Goal: Task Accomplishment & Management: Use online tool/utility

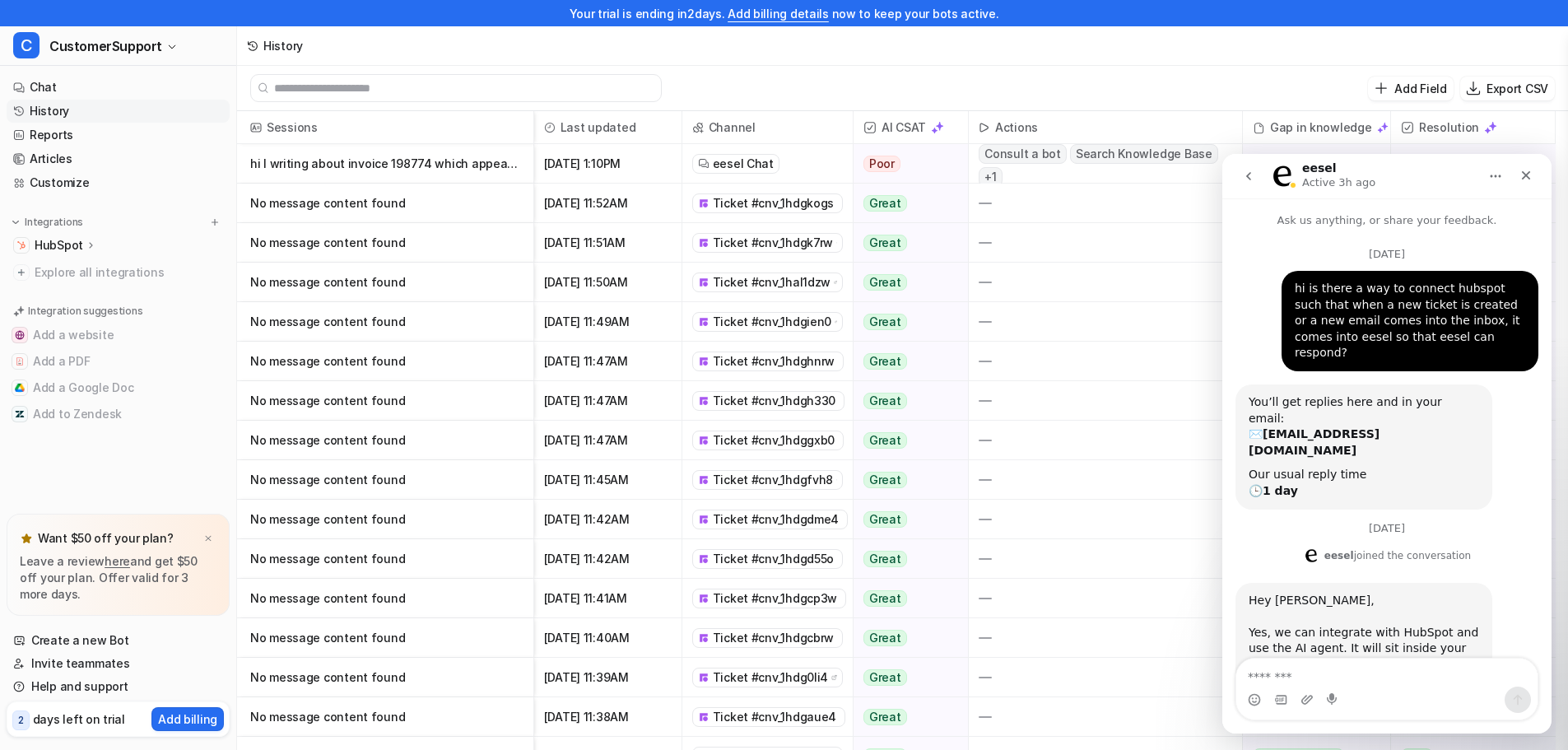
scroll to position [761, 0]
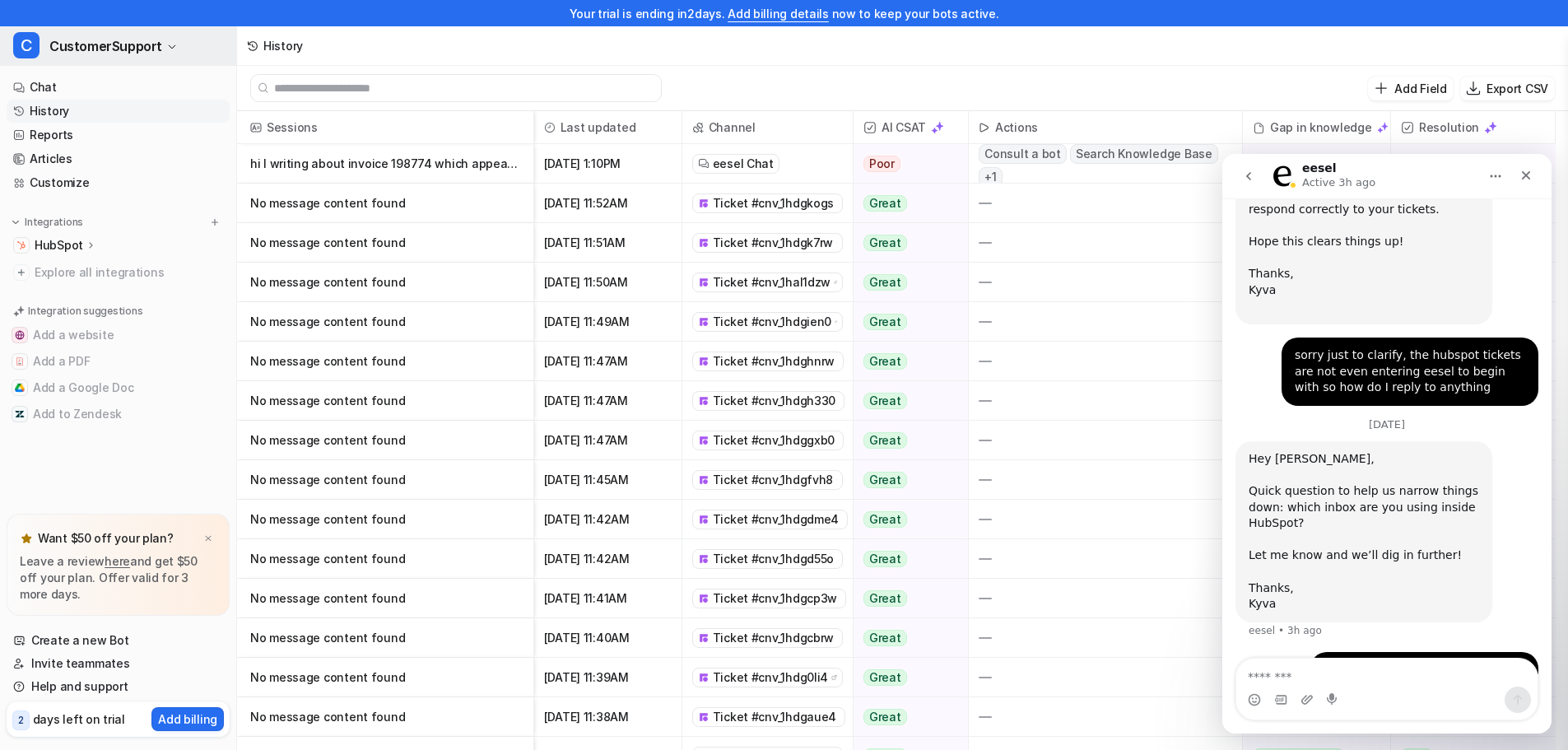
click at [115, 56] on span "CustomerSupport" at bounding box center [105, 46] width 113 height 23
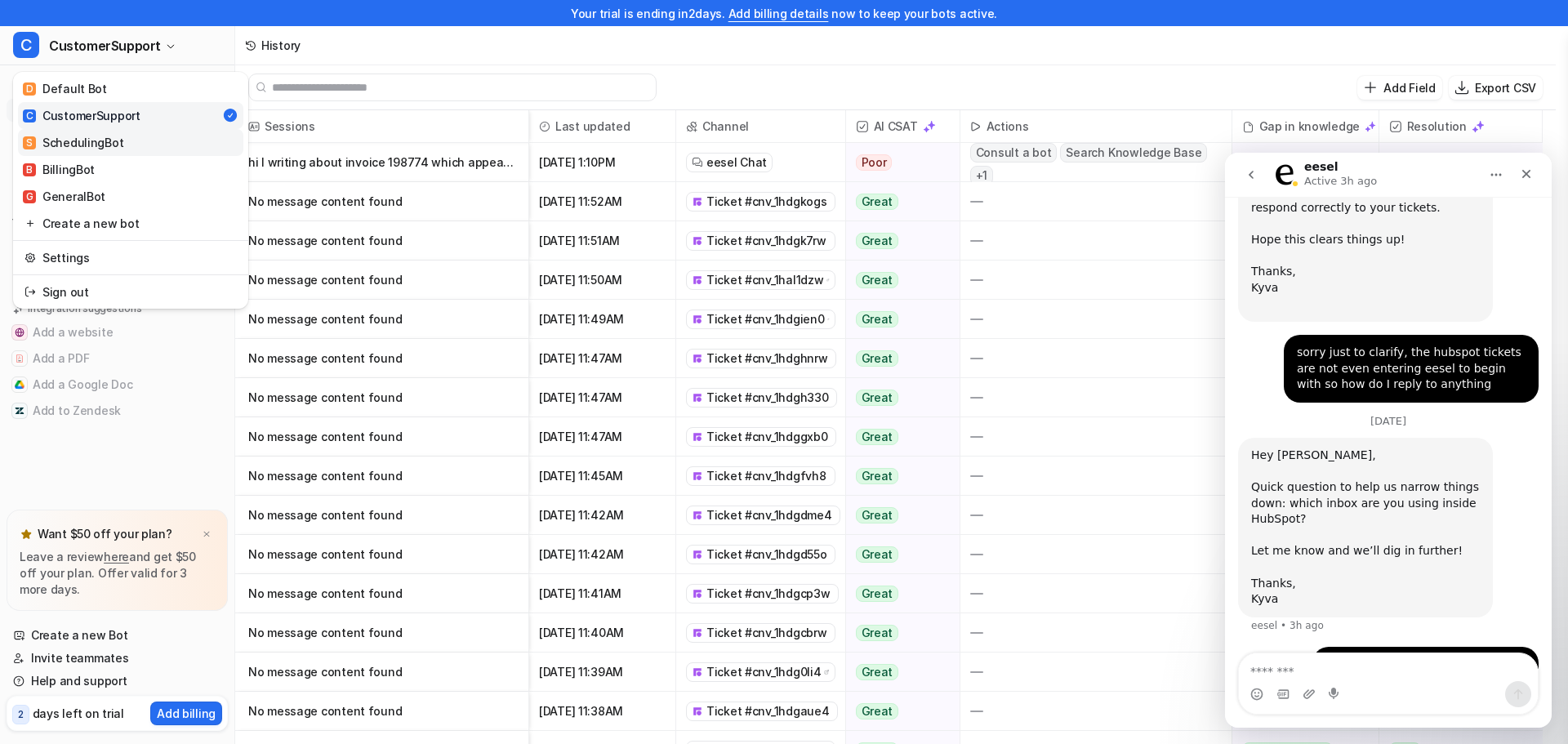
click at [103, 148] on div "S SchedulingBot" at bounding box center [73, 142] width 101 height 17
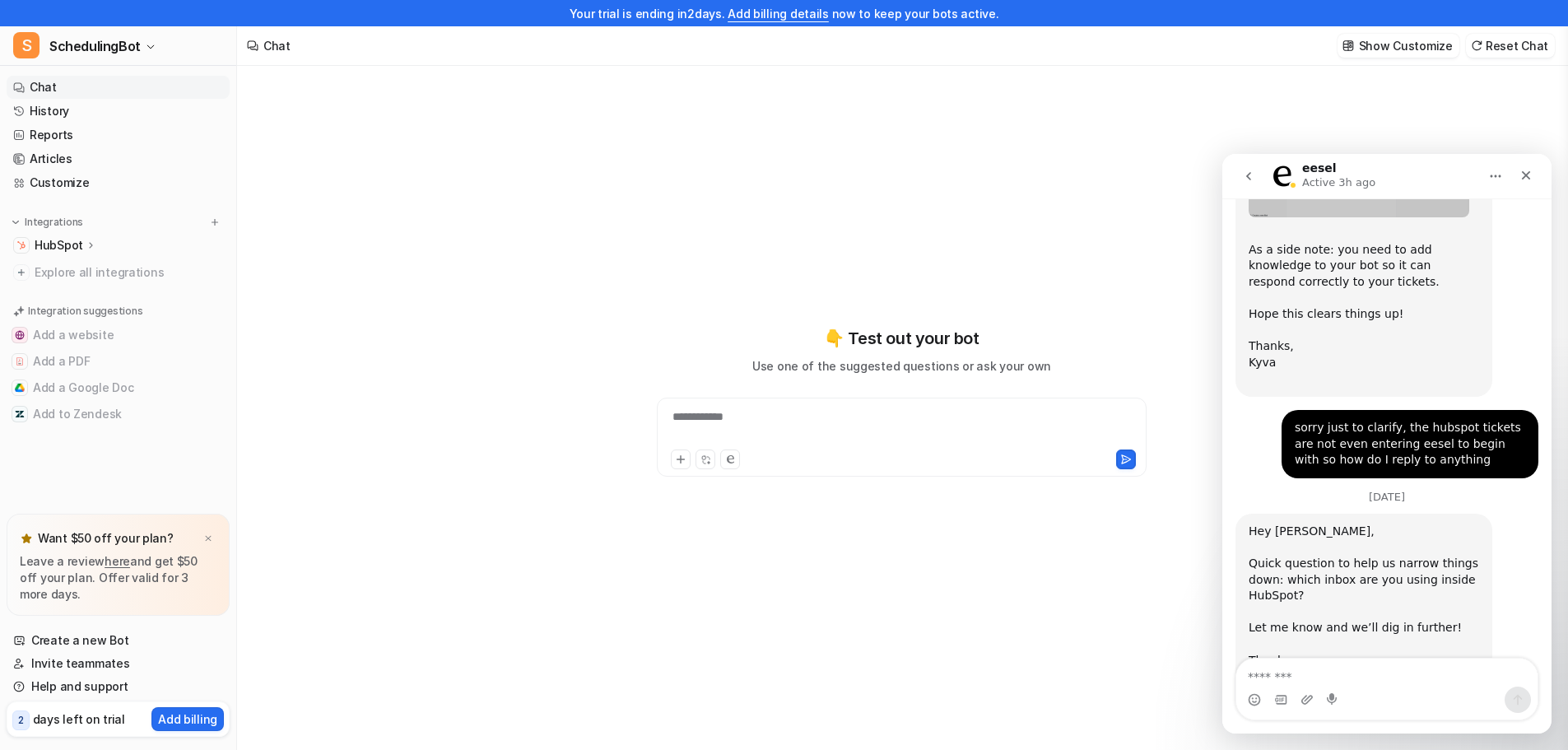
scroll to position [761, 0]
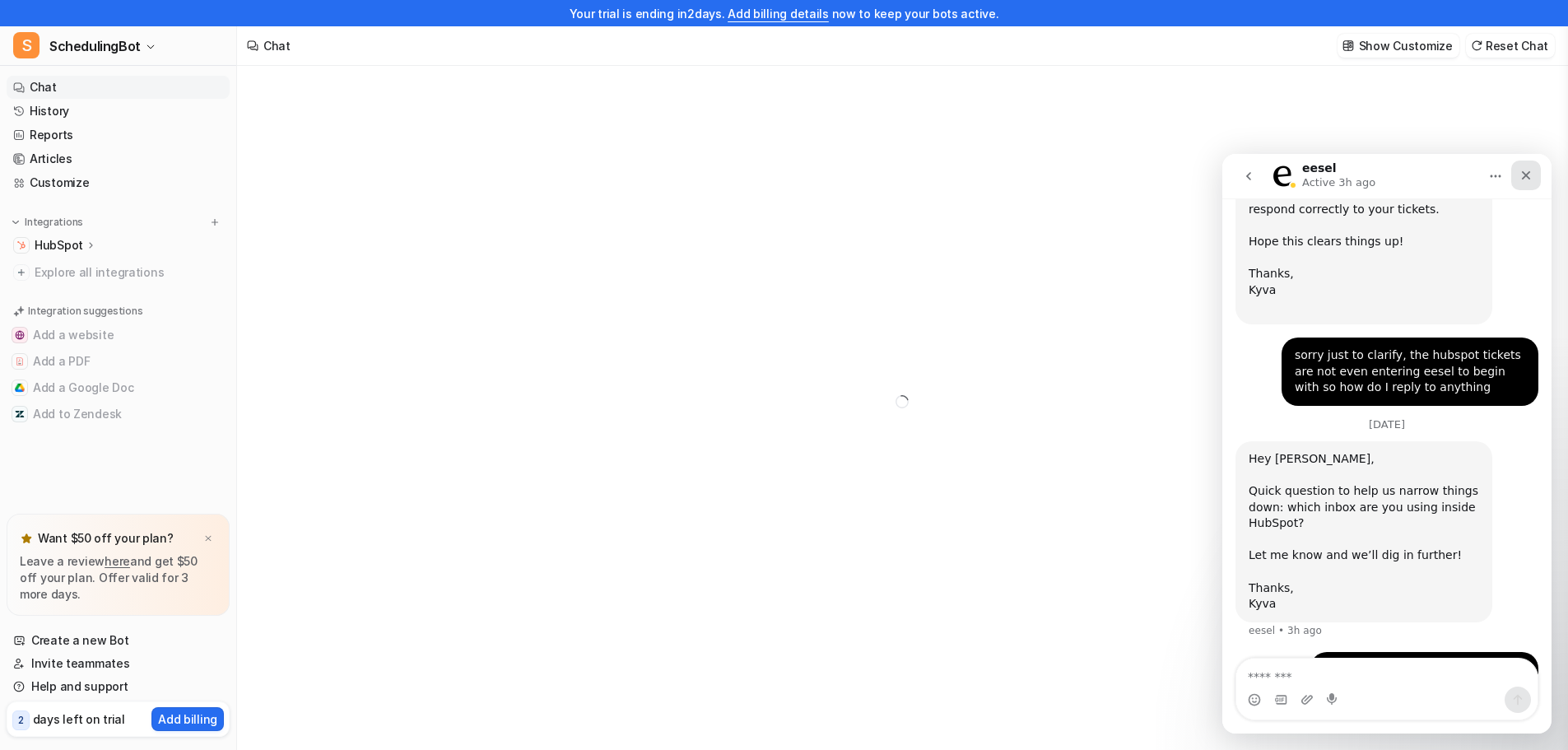
click at [1523, 180] on icon "Close" at bounding box center [1526, 176] width 9 height 9
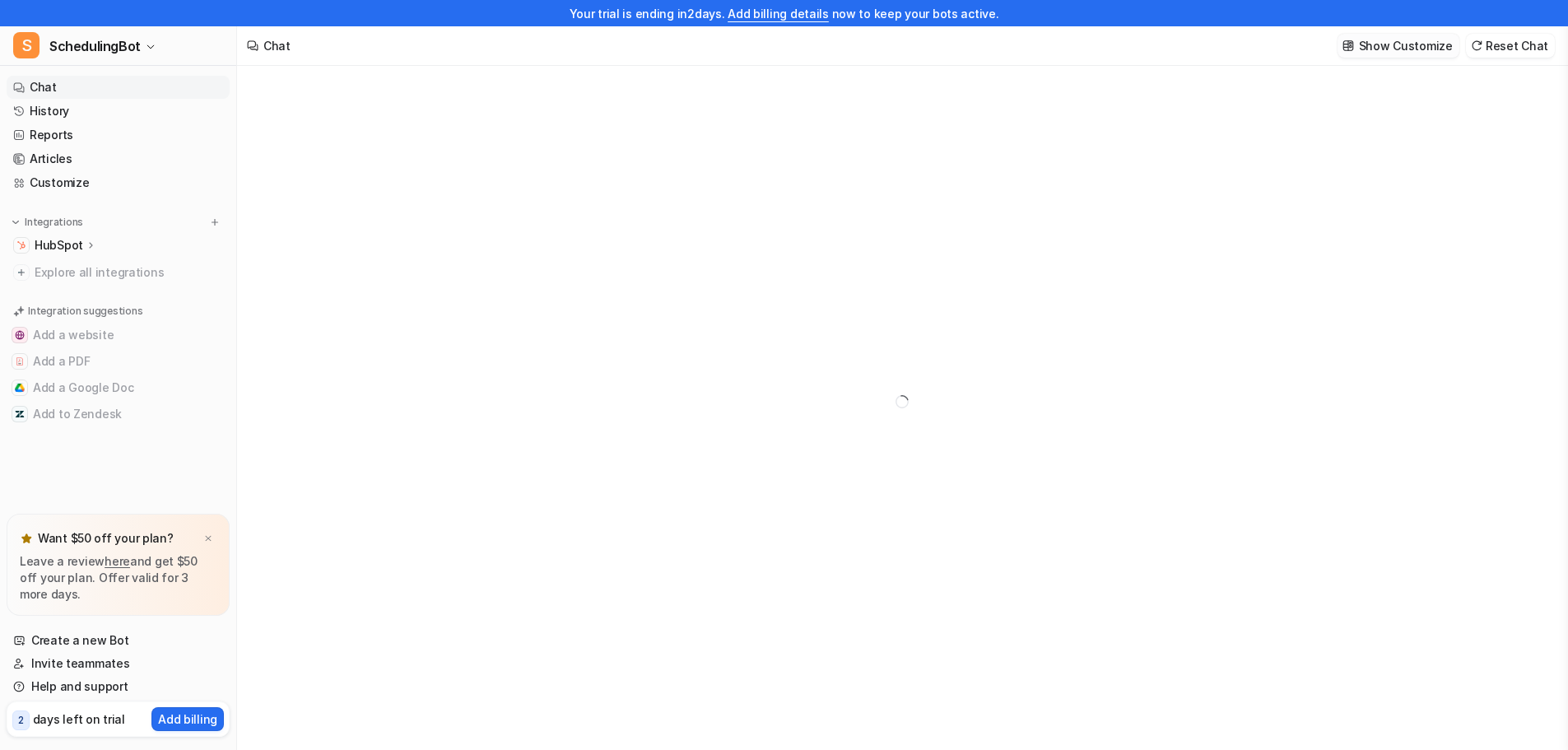
click at [1398, 56] on button "Show Customize" at bounding box center [1398, 45] width 122 height 24
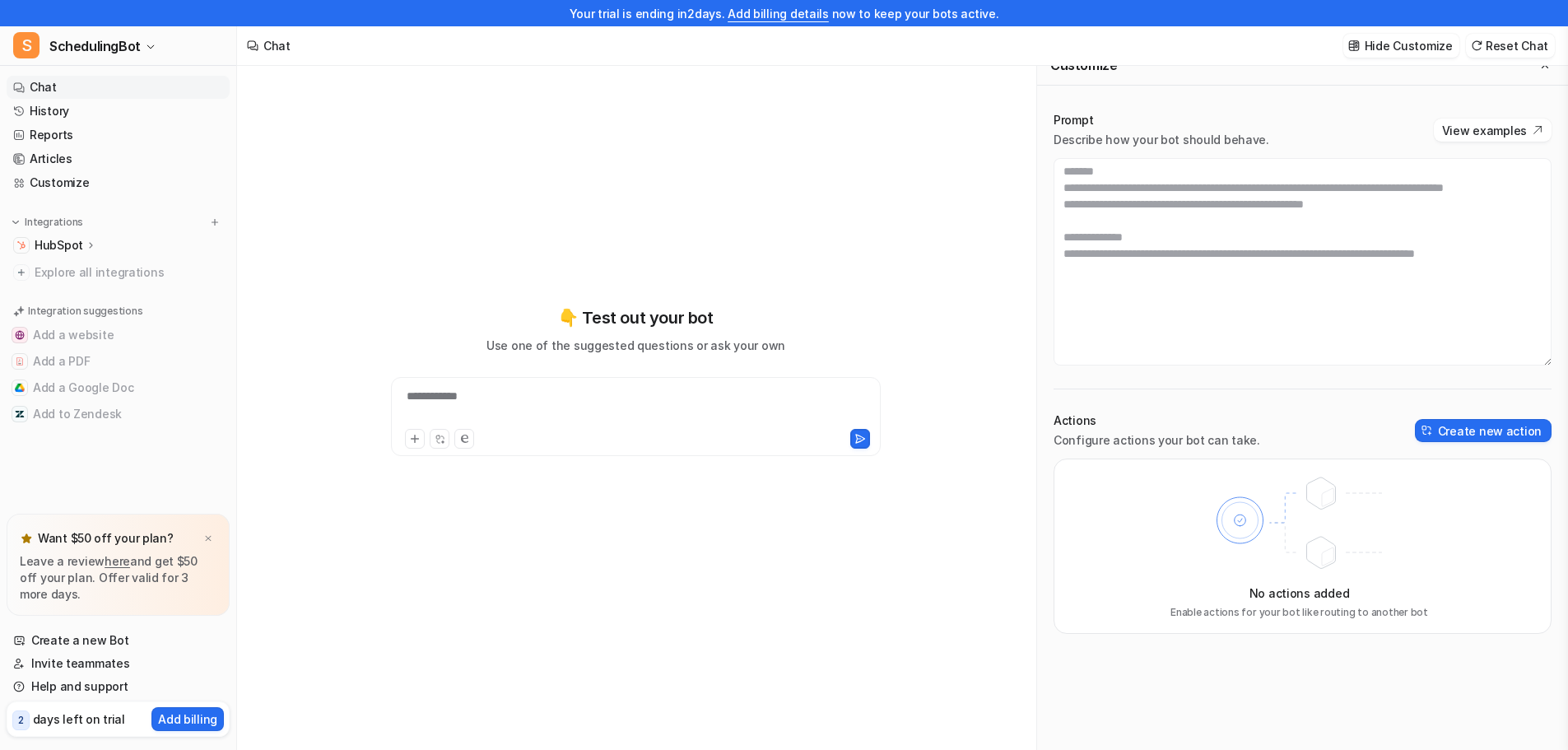
scroll to position [26, 0]
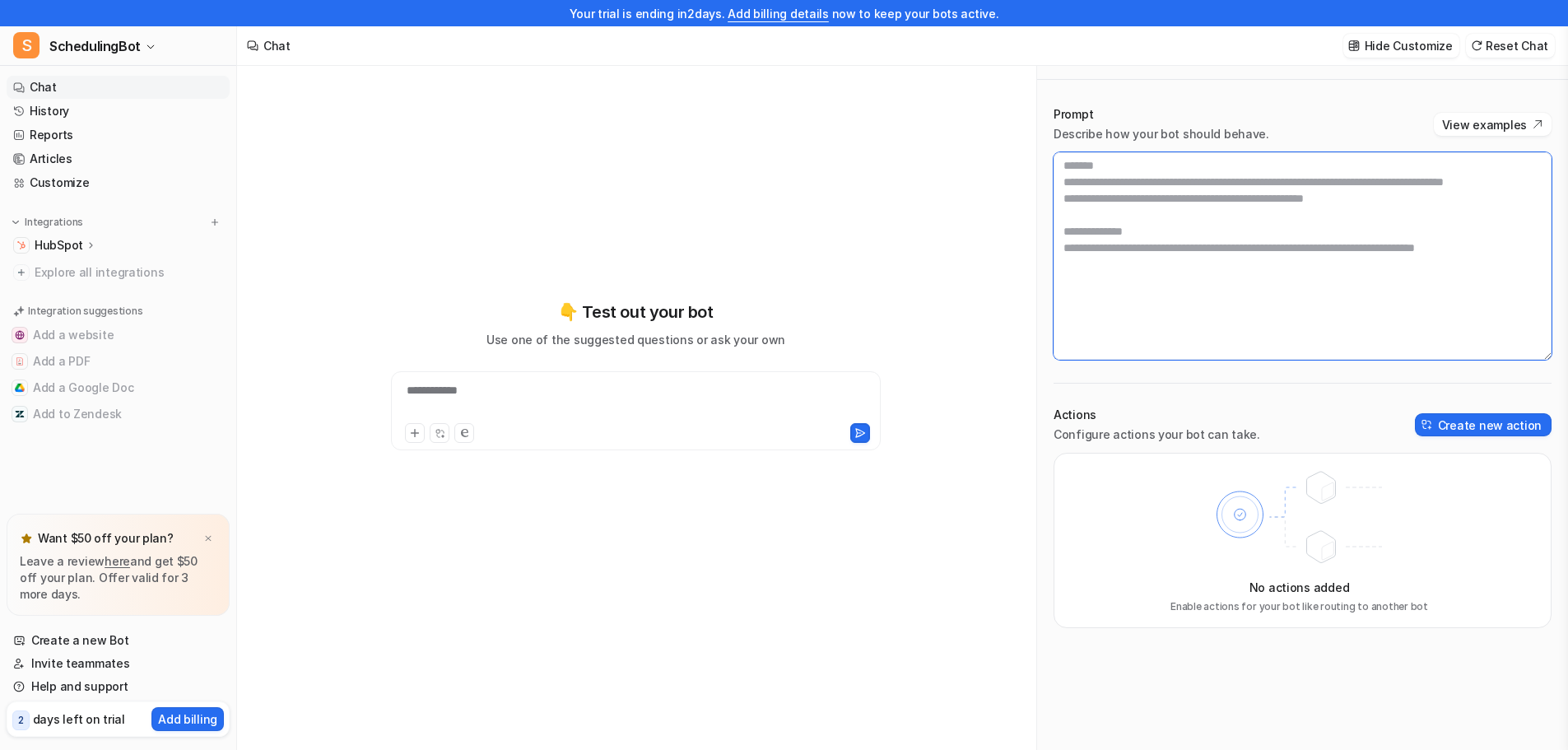
drag, startPoint x: 1491, startPoint y: 322, endPoint x: 1037, endPoint y: 150, distance: 485.5
click at [1037, 150] on div "Prompt Describe how your bot should behave. View examples Actions Configure act…" at bounding box center [1303, 367] width 531 height 555
